Goal: Information Seeking & Learning: Understand process/instructions

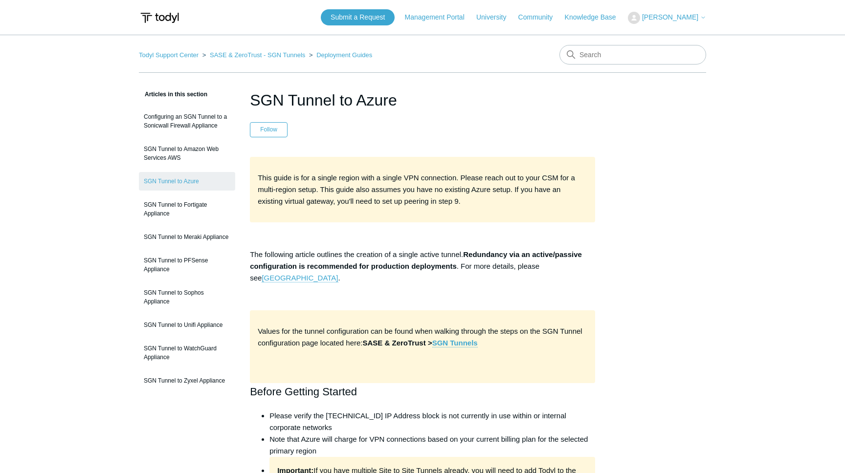
click at [481, 206] on p "This guide is for a single region with a single VPN connection. Please reach ou…" at bounding box center [422, 189] width 329 height 35
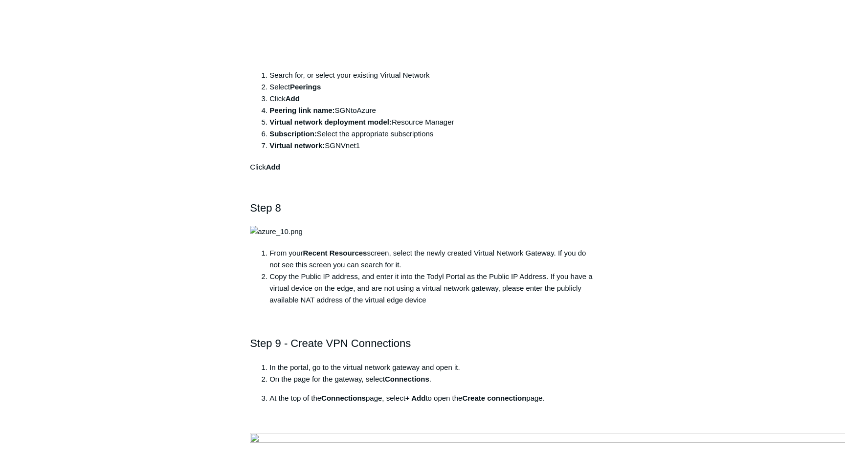
scroll to position [5276, 0]
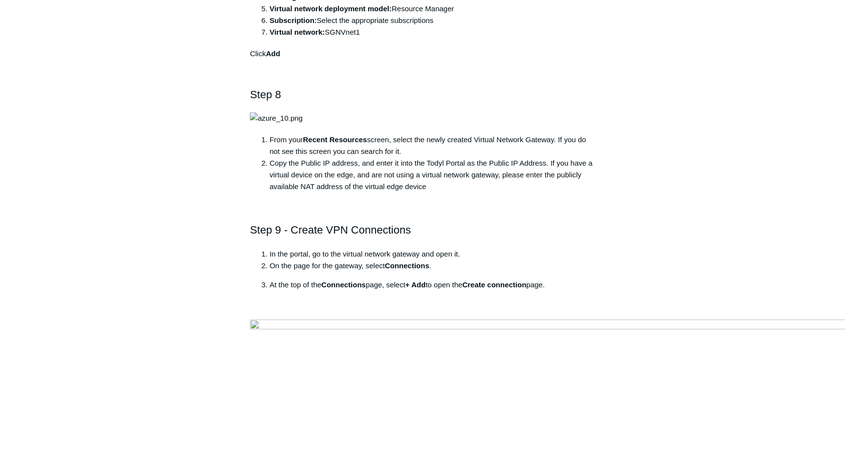
scroll to position [5472, 0]
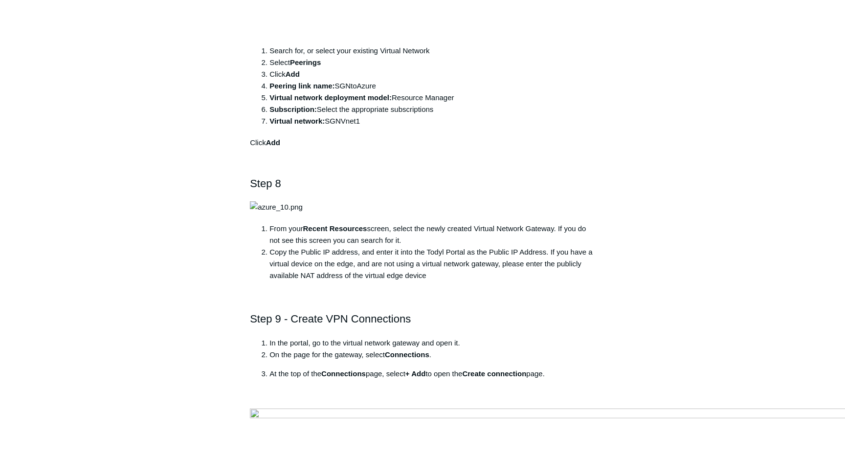
scroll to position [5250, 0]
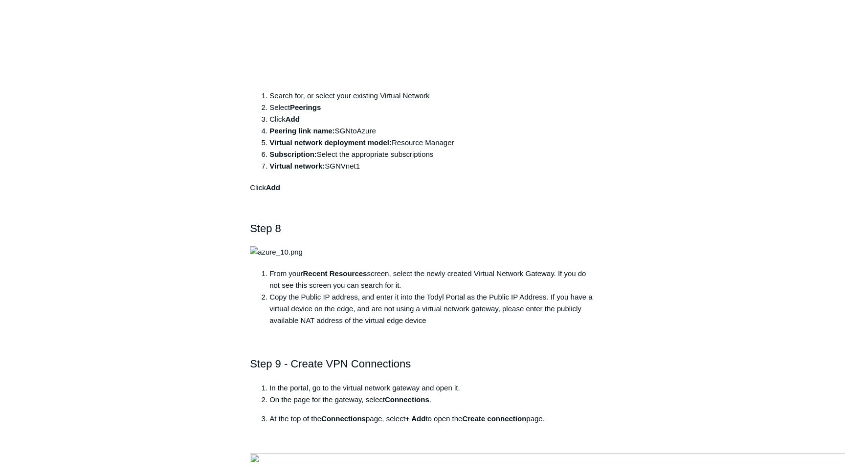
drag, startPoint x: 418, startPoint y: 363, endPoint x: 420, endPoint y: 239, distance: 123.7
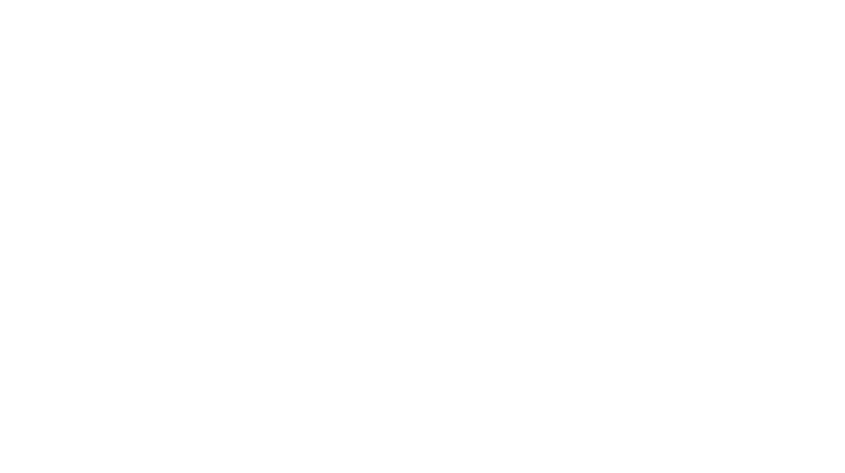
scroll to position [3199, 0]
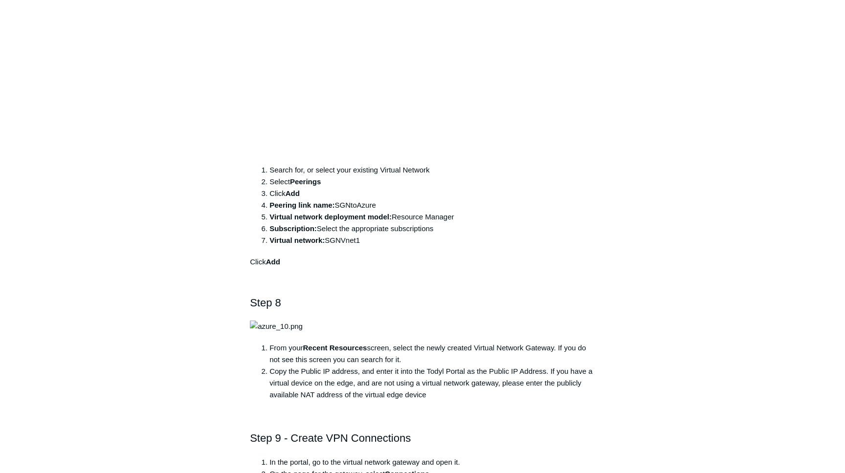
scroll to position [5273, 0]
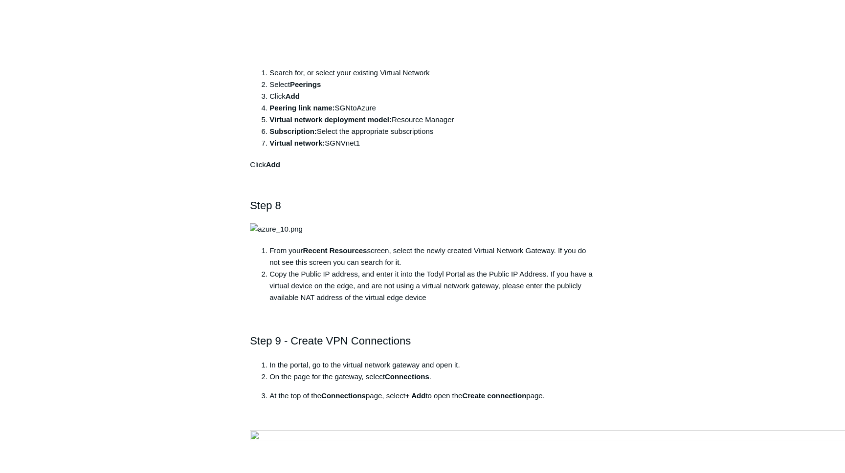
drag, startPoint x: 384, startPoint y: 260, endPoint x: 322, endPoint y: 210, distance: 79.9
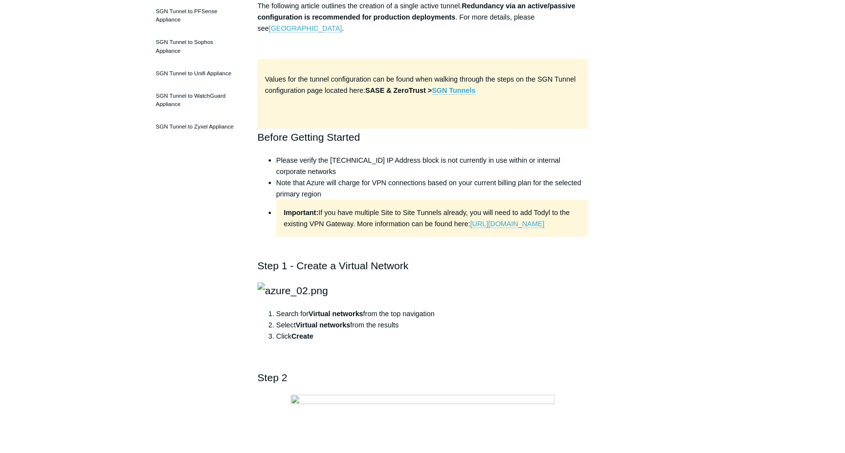
scroll to position [332, 0]
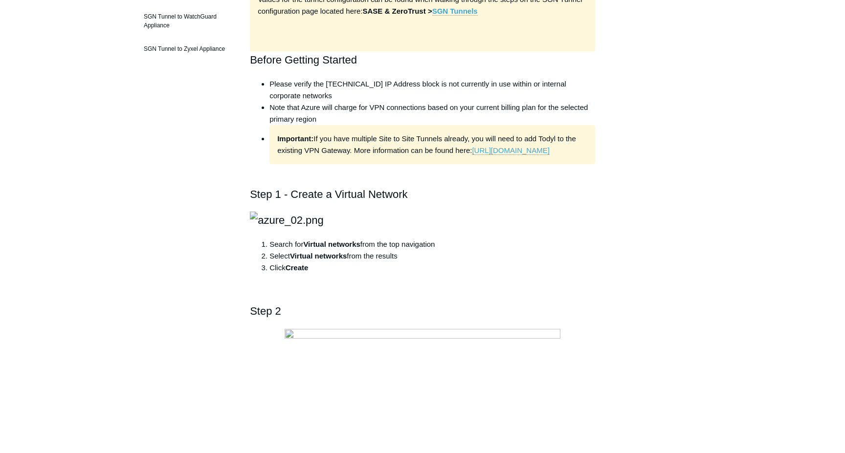
click at [433, 113] on li "Note that Azure will charge for VPN connections based on your current billing p…" at bounding box center [431, 113] width 325 height 23
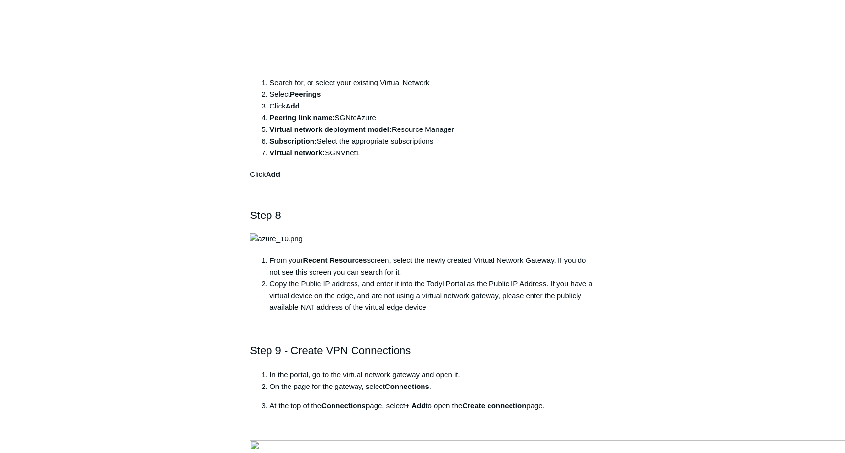
scroll to position [5265, 0]
drag, startPoint x: 292, startPoint y: 191, endPoint x: 361, endPoint y: 243, distance: 85.8
drag, startPoint x: 366, startPoint y: 279, endPoint x: 322, endPoint y: 208, distance: 83.3
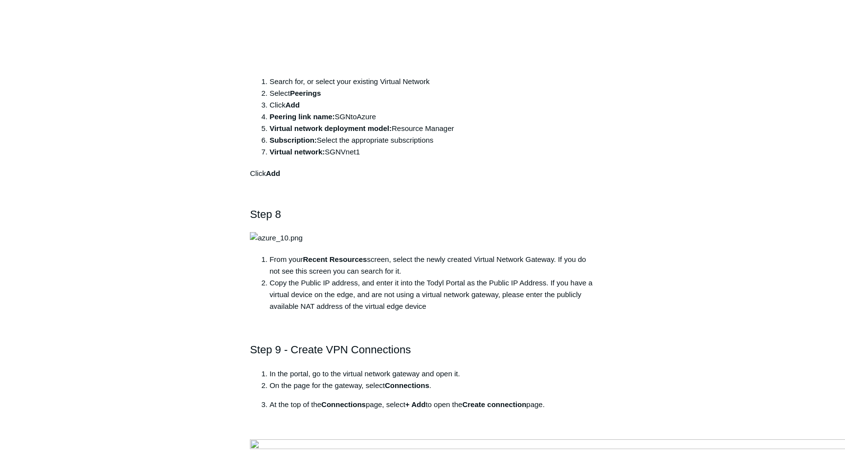
drag, startPoint x: 415, startPoint y: 295, endPoint x: 371, endPoint y: 195, distance: 109.2
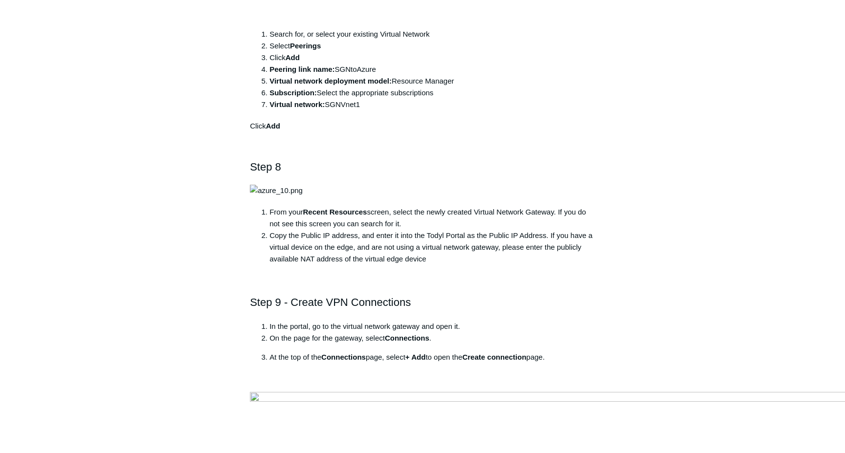
scroll to position [5305, 0]
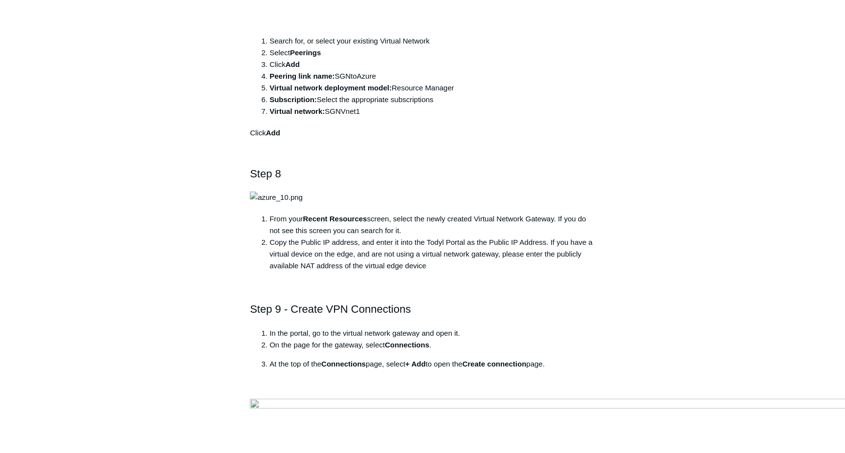
drag, startPoint x: 359, startPoint y: 198, endPoint x: 331, endPoint y: 159, distance: 48.1
drag, startPoint x: 350, startPoint y: 238, endPoint x: 302, endPoint y: 154, distance: 96.3
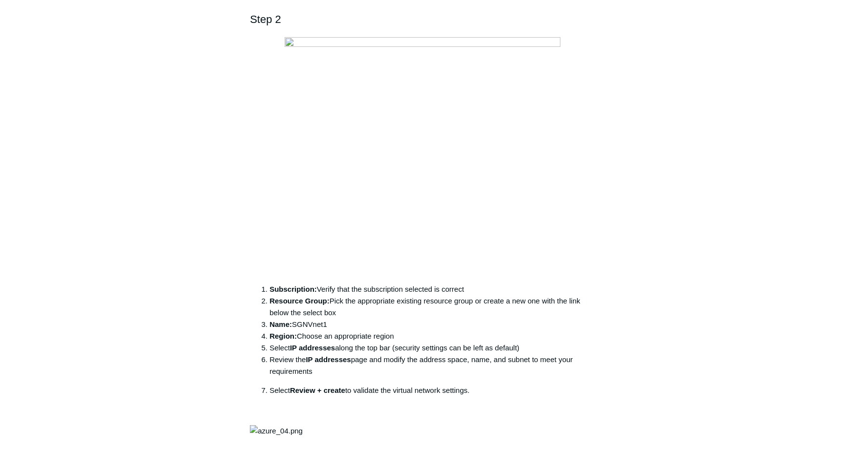
scroll to position [0, 0]
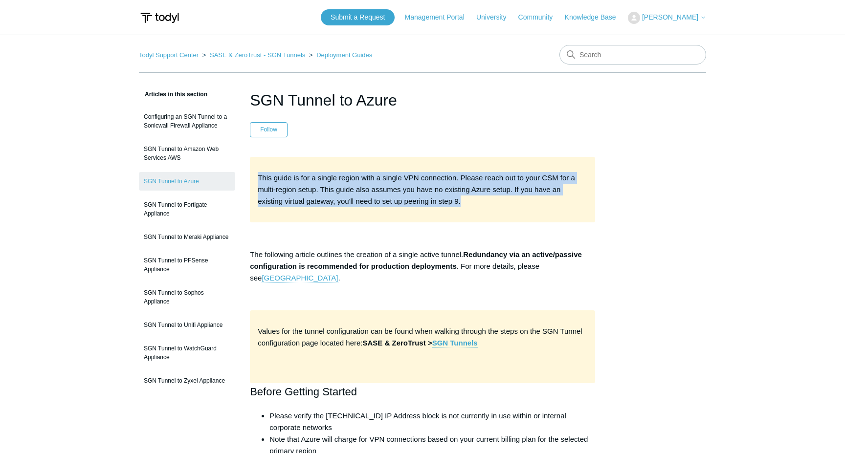
drag, startPoint x: 484, startPoint y: 208, endPoint x: 254, endPoint y: 174, distance: 232.6
click at [254, 174] on div "This guide is for a single region with a single VPN connection. Please reach ou…" at bounding box center [422, 189] width 345 height 65
click at [291, 181] on span "This guide is for a single region with a single VPN connection. Please reach ou…" at bounding box center [416, 189] width 317 height 32
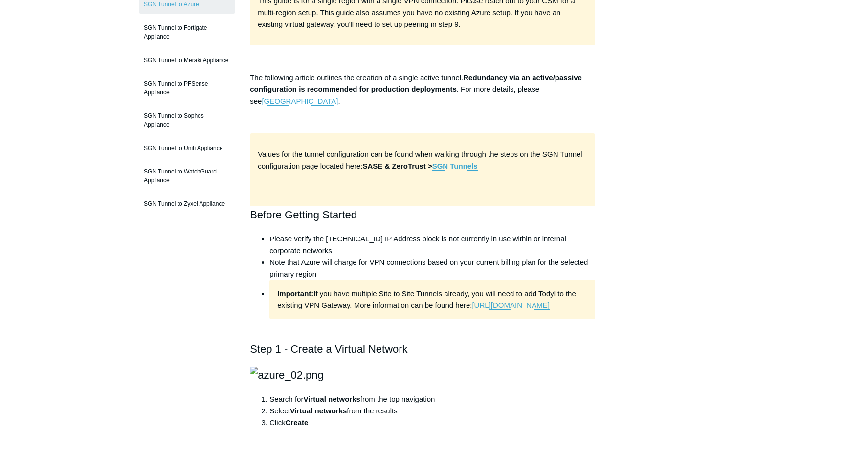
scroll to position [194, 0]
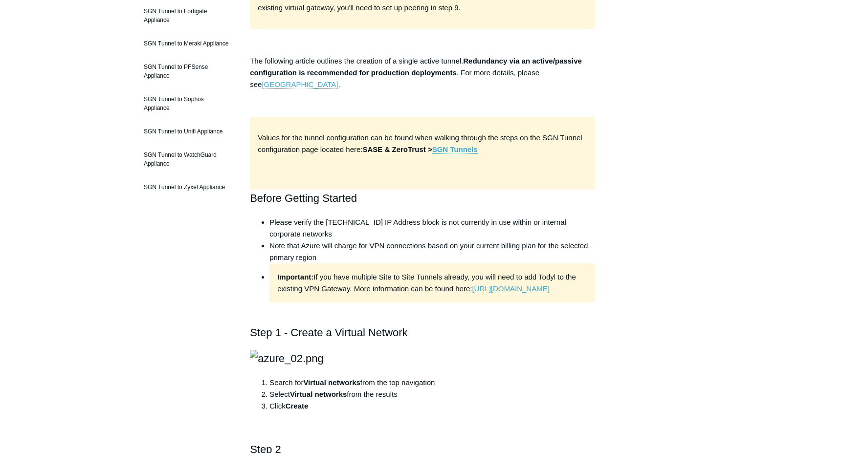
click at [404, 251] on li "Note that Azure will charge for VPN connections based on your current billing p…" at bounding box center [431, 251] width 325 height 23
click at [408, 243] on li "Note that Azure will charge for VPN connections based on your current billing p…" at bounding box center [431, 251] width 325 height 23
click at [405, 244] on li "Note that Azure will charge for VPN connections based on your current billing p…" at bounding box center [431, 251] width 325 height 23
